Goal: Find specific page/section: Find specific page/section

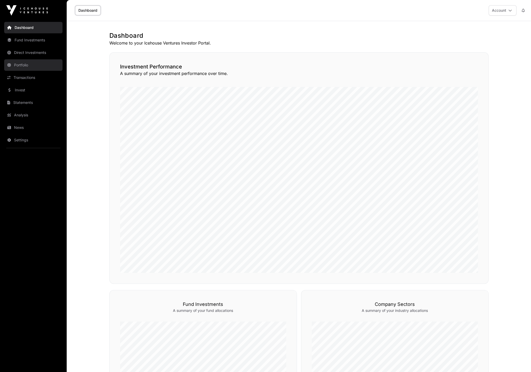
click at [36, 63] on link "Portfolio" at bounding box center [33, 64] width 58 height 11
click at [36, 66] on link "Portfolio" at bounding box center [33, 64] width 58 height 11
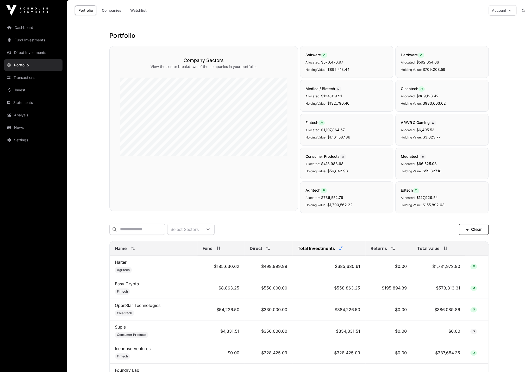
click at [30, 66] on link "Portfolio" at bounding box center [33, 64] width 58 height 11
click at [125, 230] on input "text" at bounding box center [137, 229] width 56 height 11
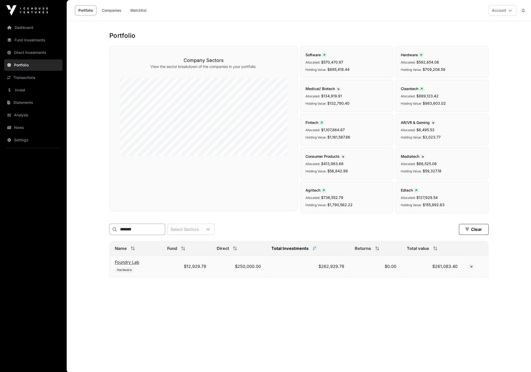
type input "*******"
click at [129, 262] on link "Foundry Lab" at bounding box center [127, 261] width 24 height 5
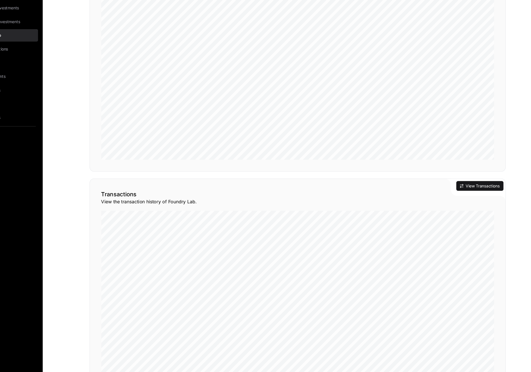
scroll to position [414, 0]
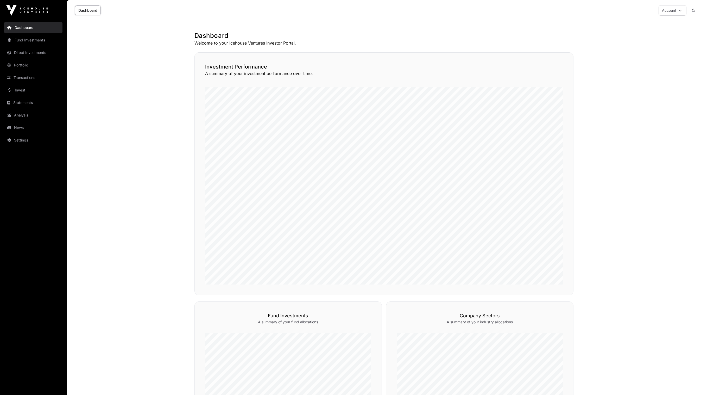
scroll to position [214, 0]
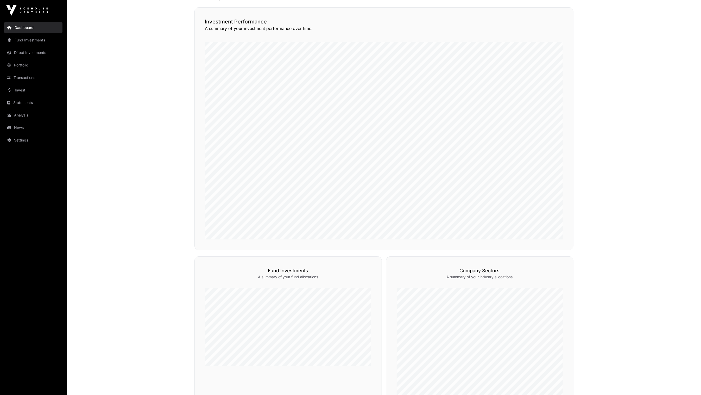
scroll to position [47, 0]
